Goal: Check status: Check status

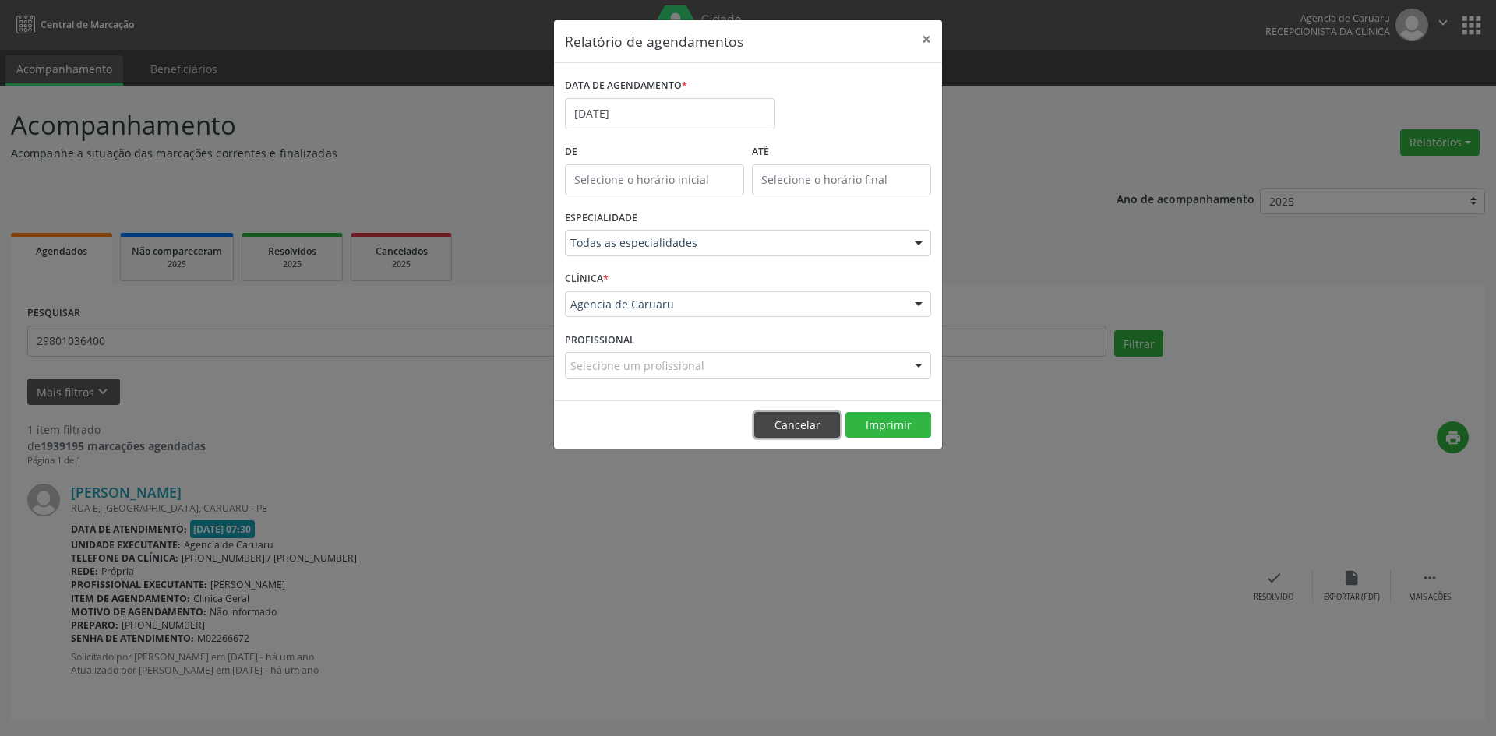
drag, startPoint x: 824, startPoint y: 422, endPoint x: 715, endPoint y: 406, distance: 110.3
click at [824, 423] on button "Cancelar" at bounding box center [797, 425] width 86 height 26
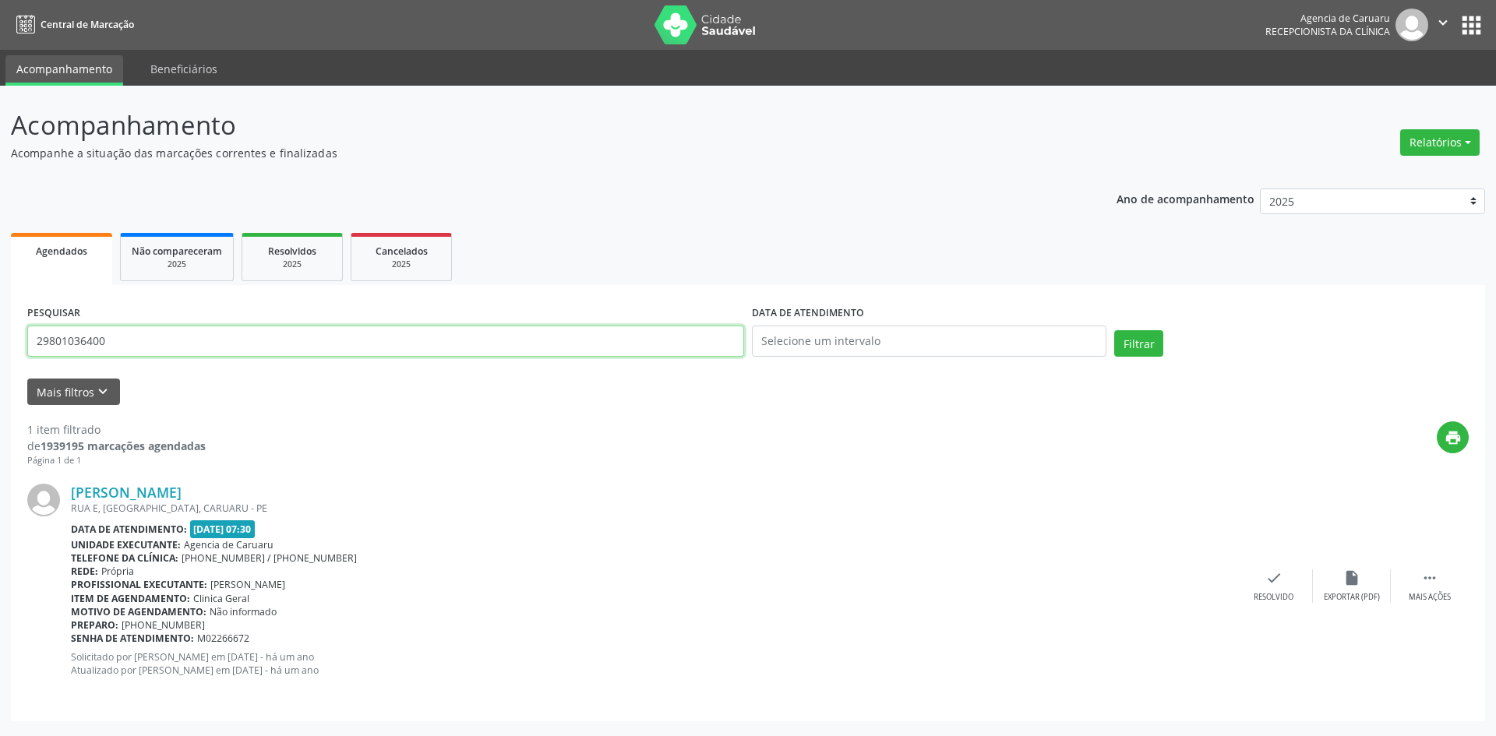
drag, startPoint x: 124, startPoint y: 340, endPoint x: 0, endPoint y: 336, distance: 123.9
click at [0, 336] on div "Acompanhamento Acompanhe a situação das marcações correntes e finalizadas Relat…" at bounding box center [748, 411] width 1496 height 651
click at [1430, 156] on div "Relatórios Agendamentos Procedimentos realizados" at bounding box center [1440, 142] width 90 height 37
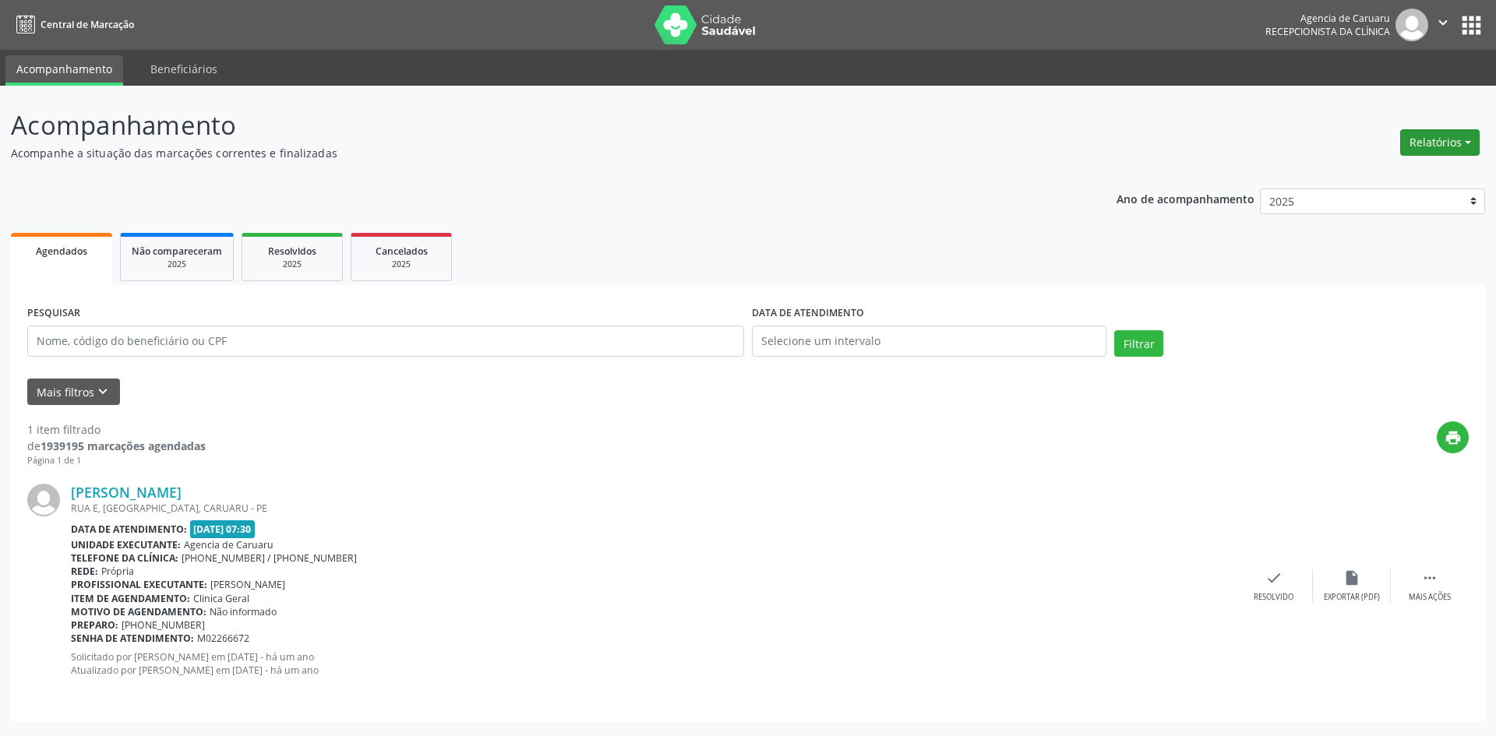
click at [1431, 150] on button "Relatórios" at bounding box center [1439, 142] width 79 height 26
click at [1360, 178] on link "Agendamentos" at bounding box center [1397, 176] width 168 height 22
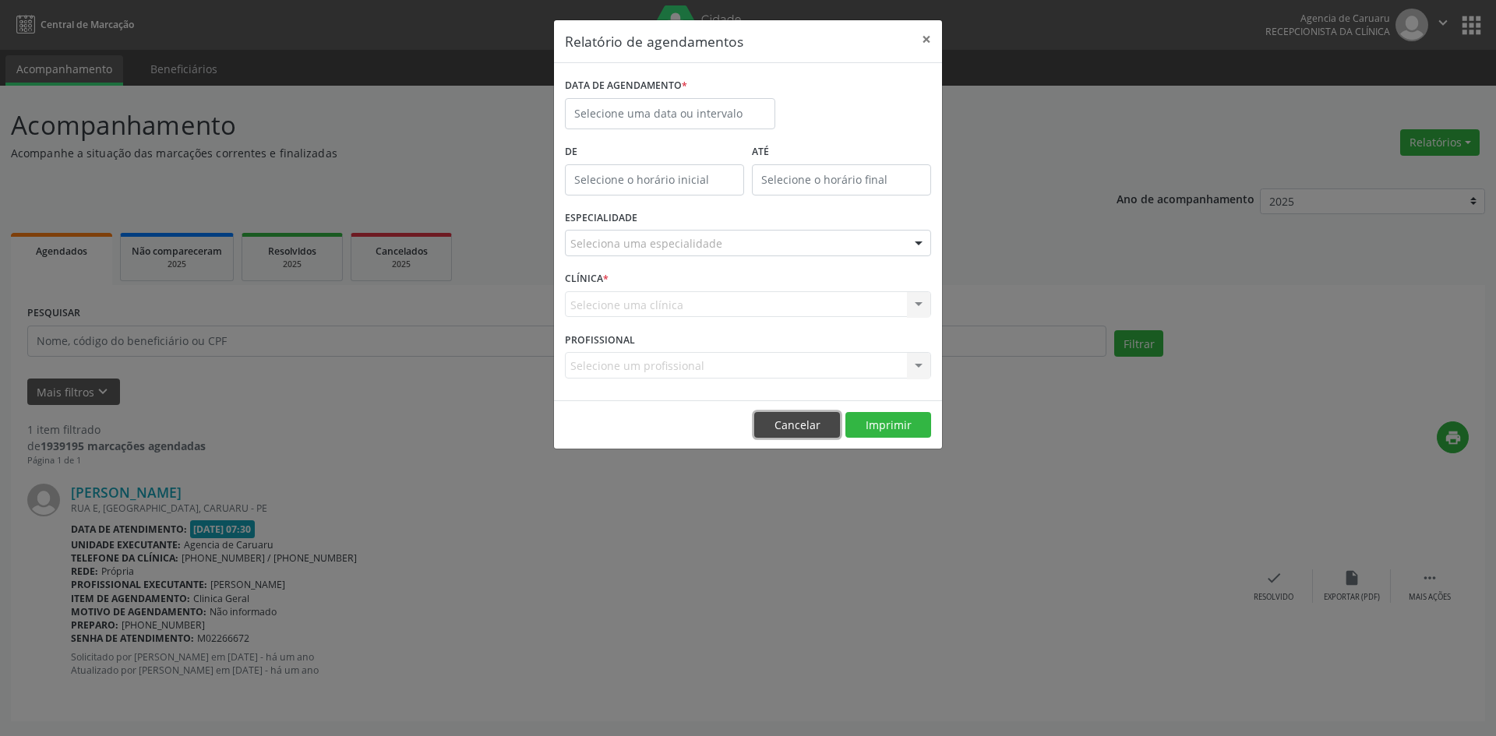
click at [802, 421] on button "Cancelar" at bounding box center [797, 425] width 86 height 26
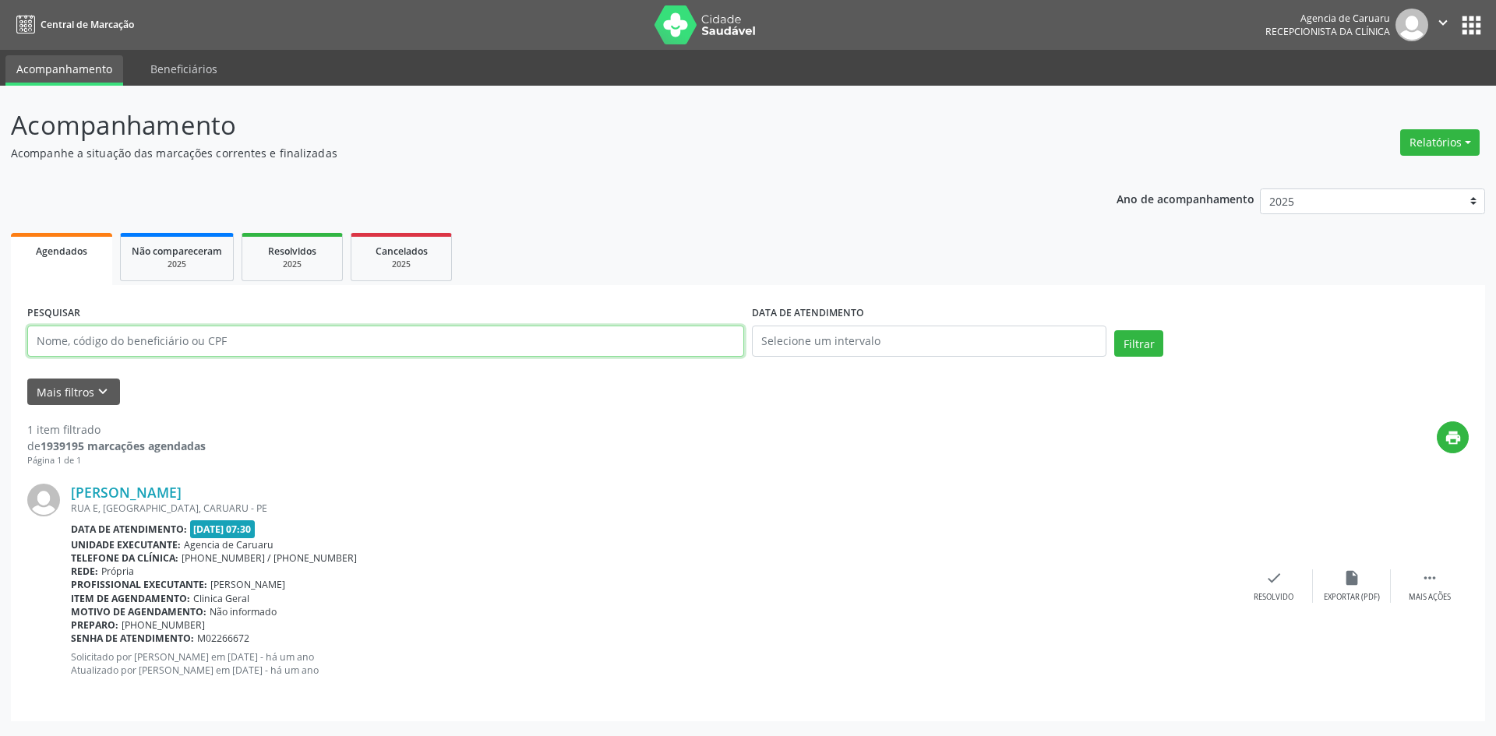
click at [319, 348] on input "text" at bounding box center [385, 341] width 717 height 31
type input "35638389415"
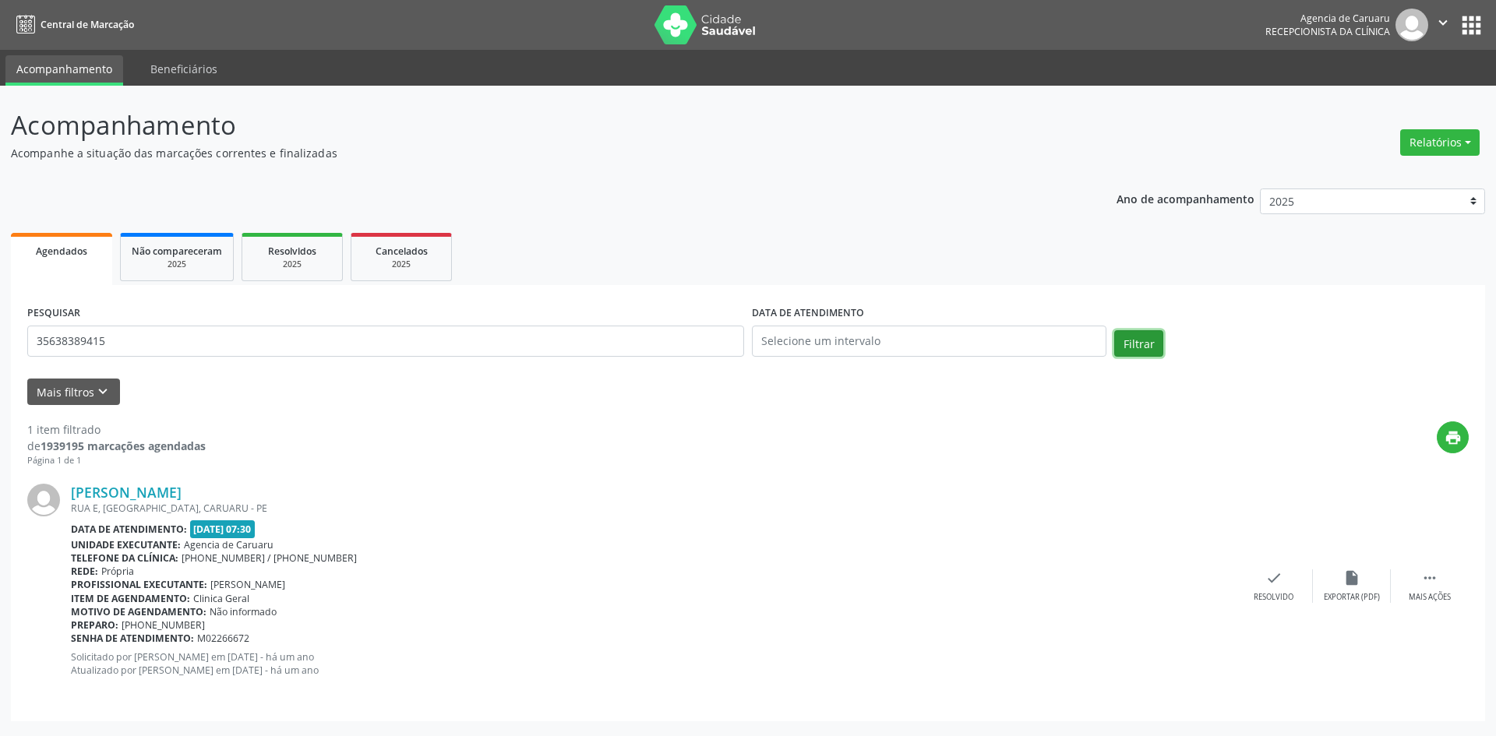
click at [1145, 341] on button "Filtrar" at bounding box center [1138, 343] width 49 height 26
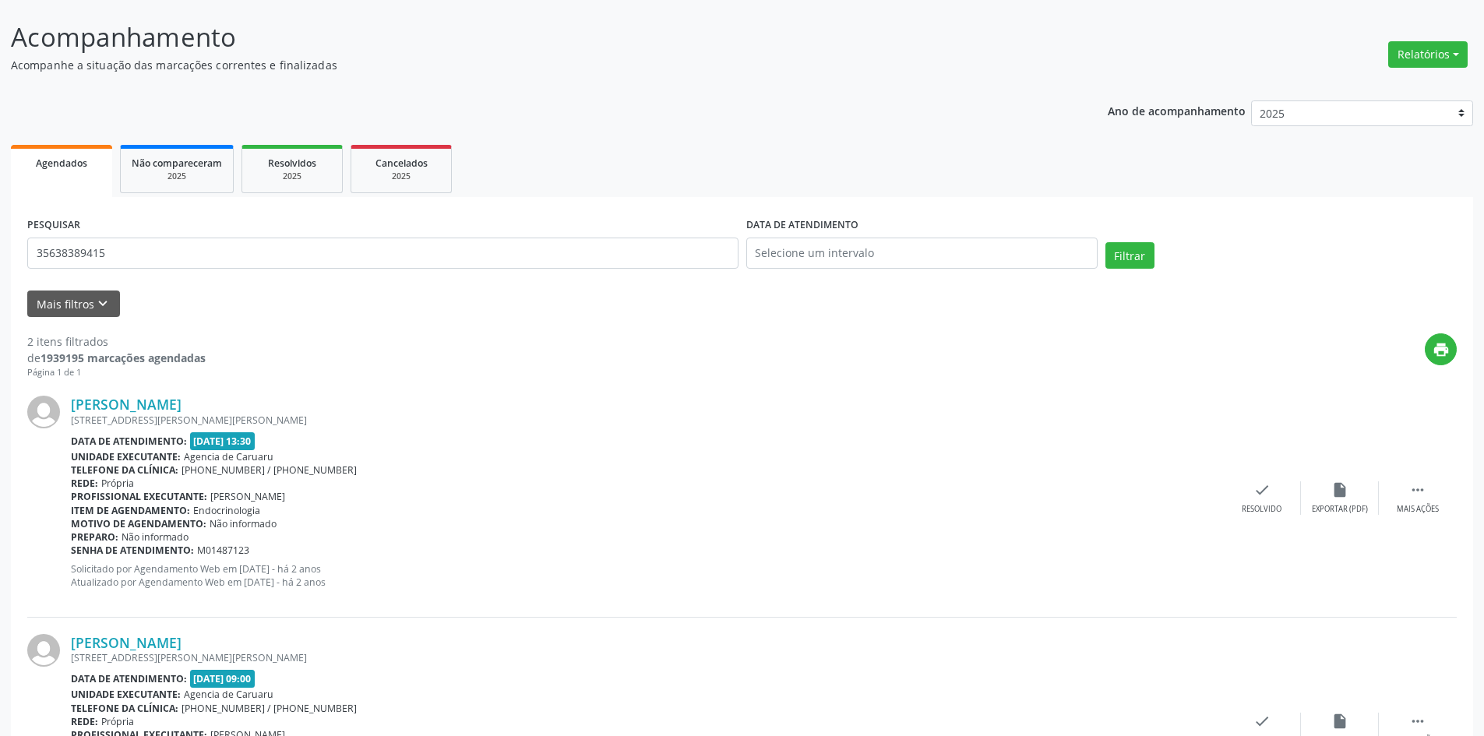
scroll to position [220, 0]
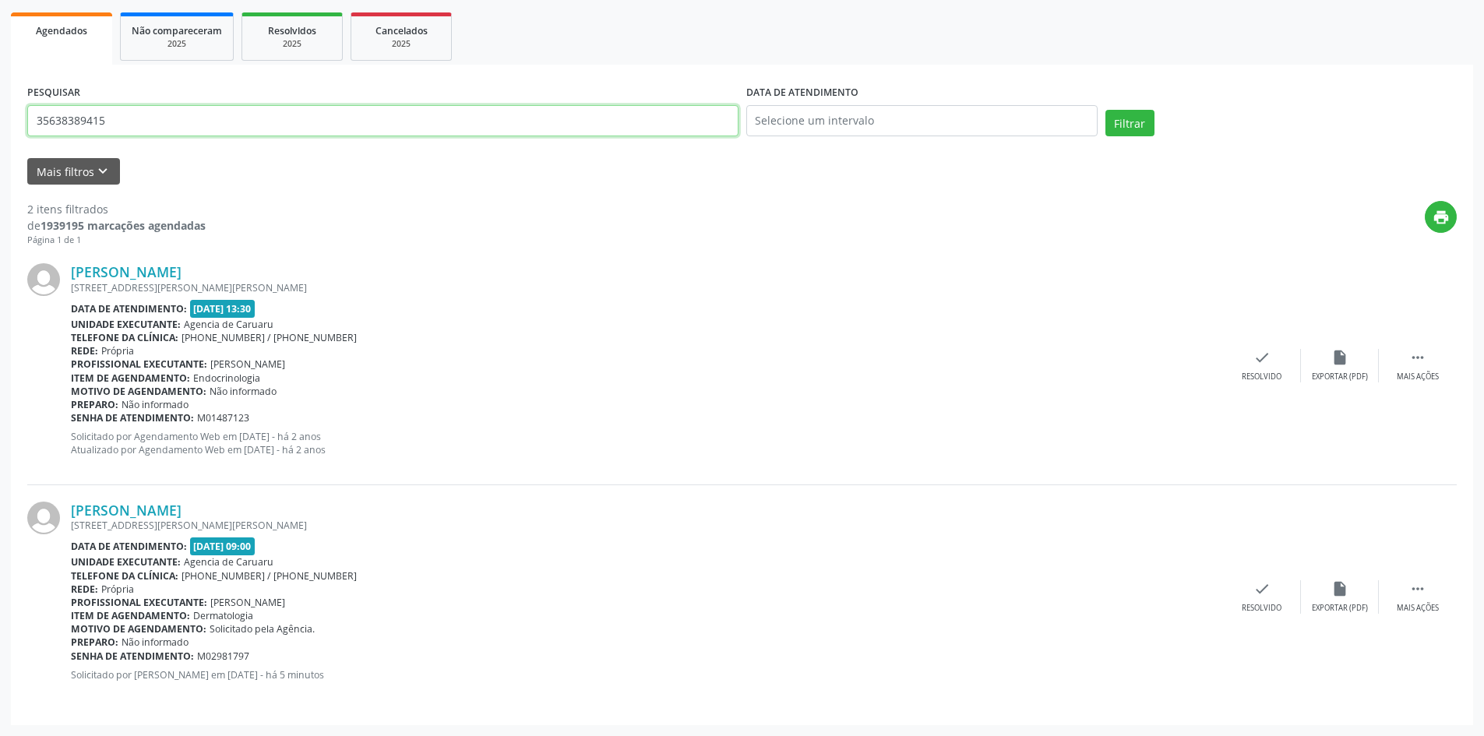
click at [112, 124] on input "35638389415" at bounding box center [382, 120] width 711 height 31
drag, startPoint x: 112, startPoint y: 124, endPoint x: 0, endPoint y: 115, distance: 112.6
click at [0, 115] on div "Acompanhamento Acompanhe a situação das marcações correntes e finalizadas Relat…" at bounding box center [742, 300] width 1484 height 871
type input "70614296404"
click at [1115, 127] on button "Filtrar" at bounding box center [1130, 123] width 49 height 26
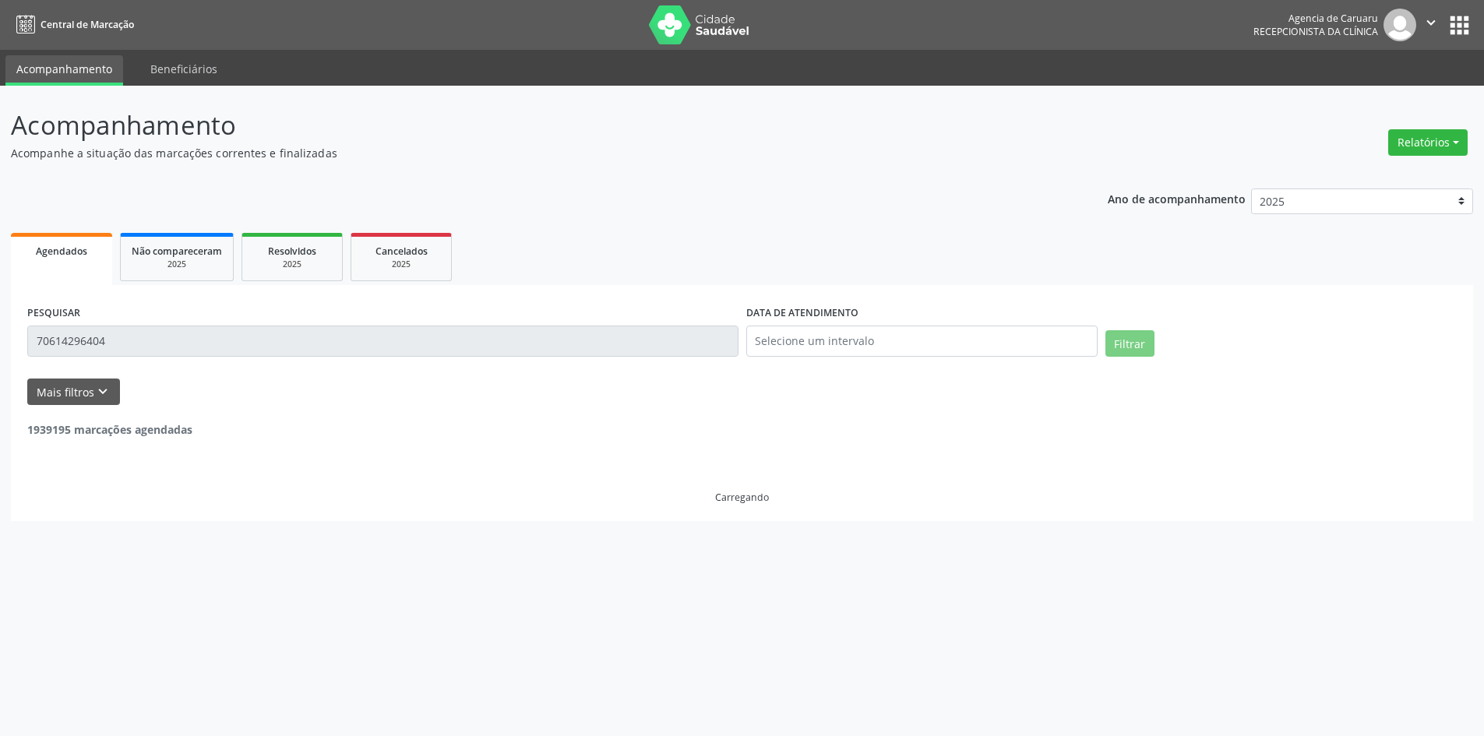
scroll to position [0, 0]
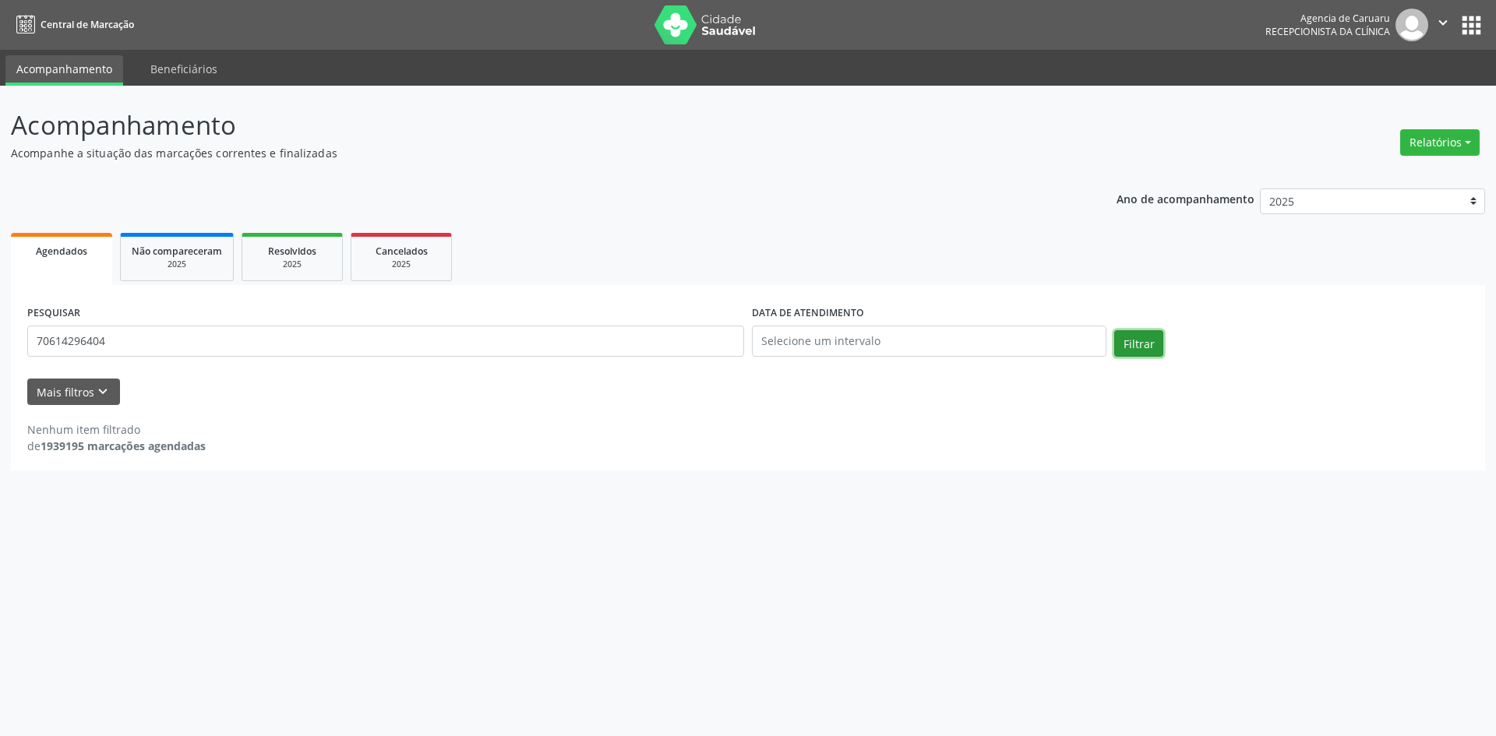
click at [1130, 343] on button "Filtrar" at bounding box center [1138, 343] width 49 height 26
drag, startPoint x: 113, startPoint y: 341, endPoint x: 20, endPoint y: 318, distance: 95.6
click at [3, 337] on div "Acompanhamento Acompanhe a situação das marcações correntes e finalizadas Relat…" at bounding box center [748, 411] width 1496 height 651
type input "[PERSON_NAME]"
click at [1134, 348] on button "Filtrar" at bounding box center [1138, 343] width 49 height 26
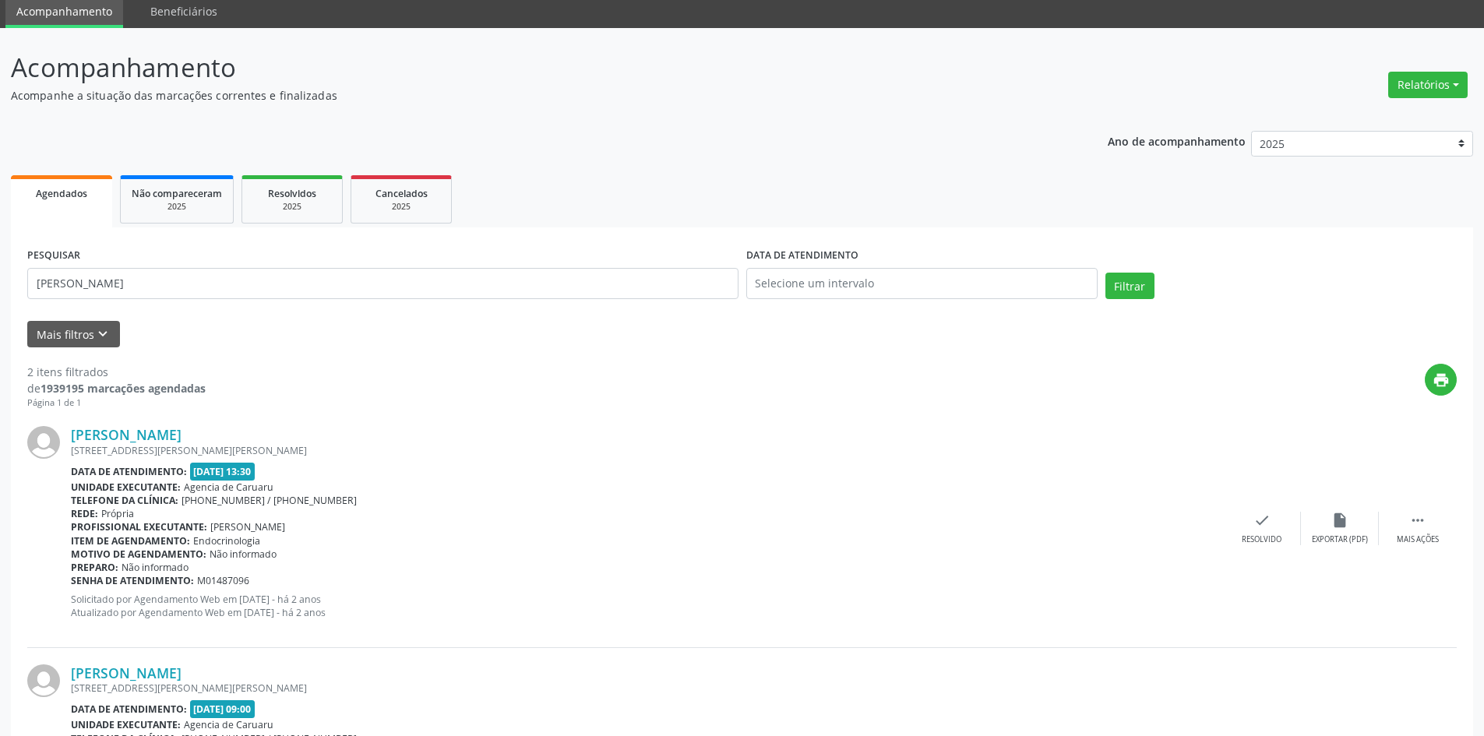
scroll to position [220, 0]
